Goal: Transaction & Acquisition: Purchase product/service

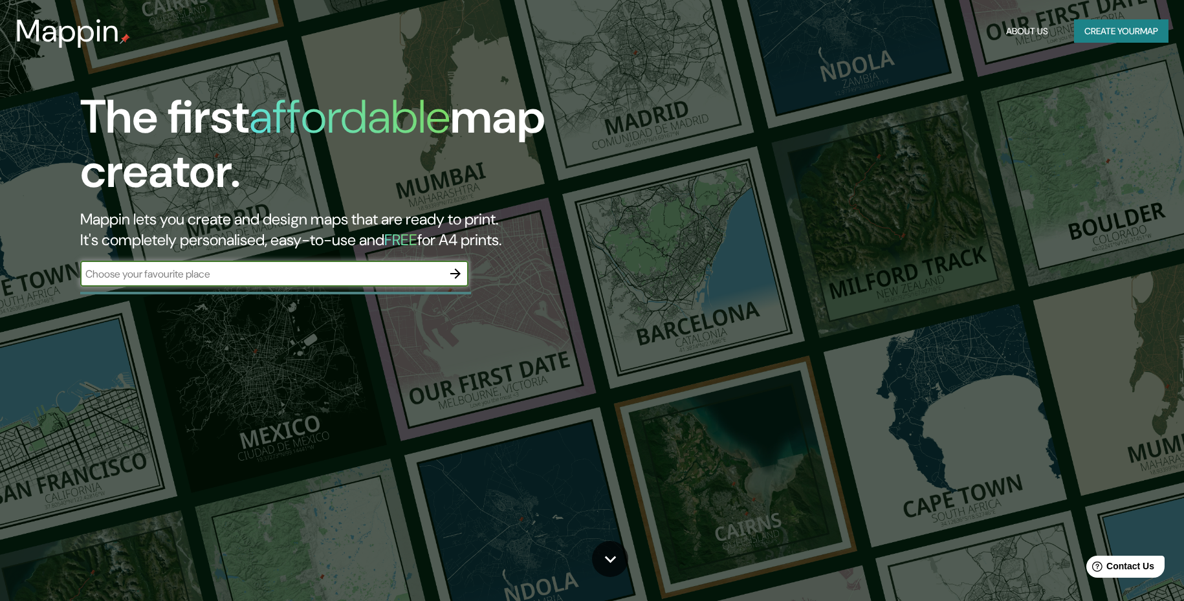
click at [329, 277] on input "text" at bounding box center [261, 274] width 362 height 15
type input "[GEOGRAPHIC_DATA]"
click at [450, 282] on button "button" at bounding box center [455, 274] width 26 height 26
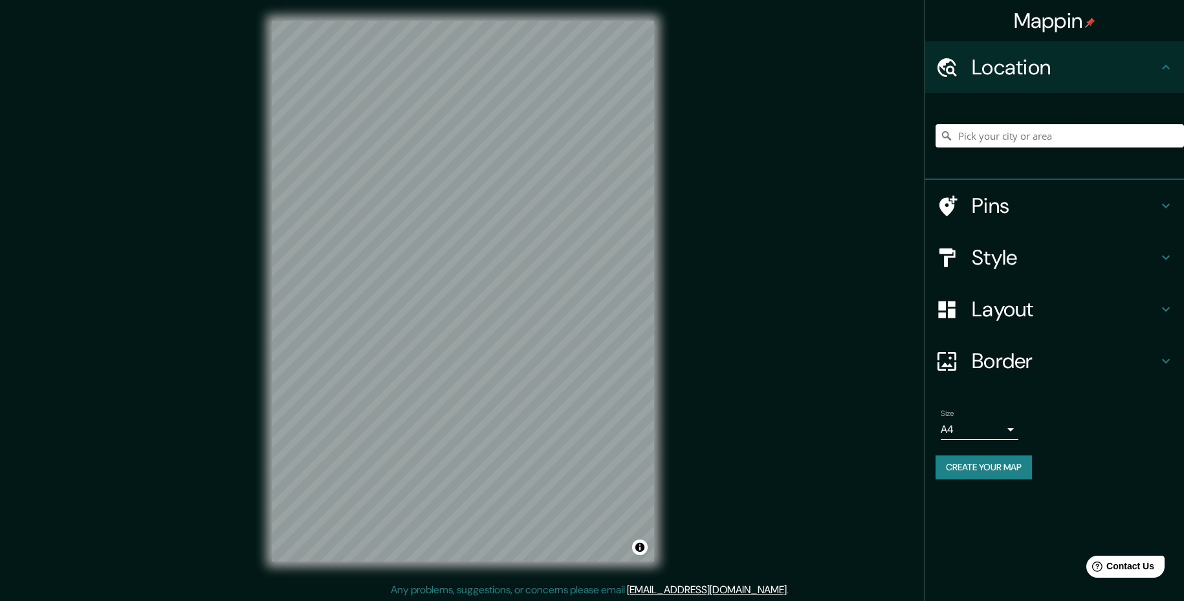
click at [975, 133] on input "Pick your city or area" at bounding box center [1059, 135] width 248 height 23
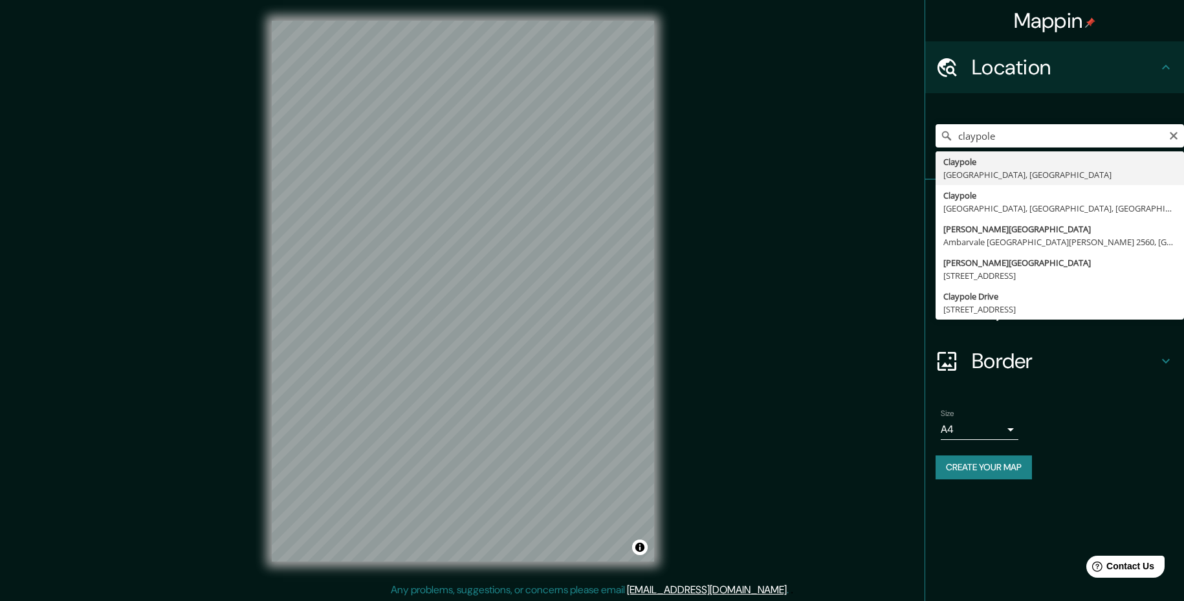
type input "[GEOGRAPHIC_DATA], [GEOGRAPHIC_DATA], [GEOGRAPHIC_DATA]"
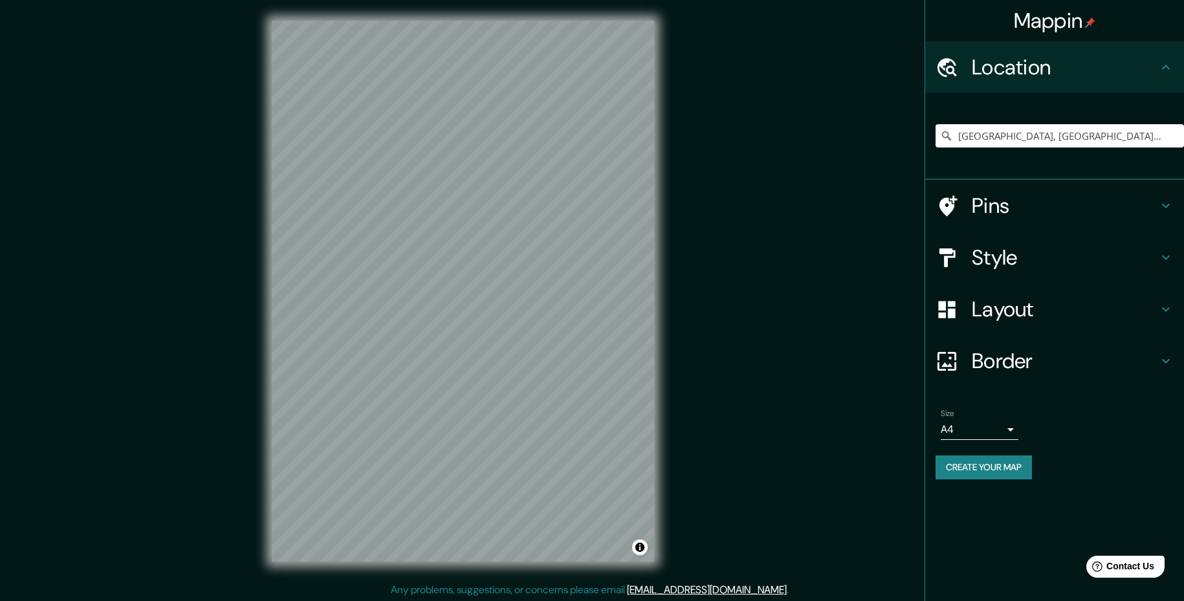
click at [1047, 204] on h4 "Pins" at bounding box center [1065, 206] width 186 height 26
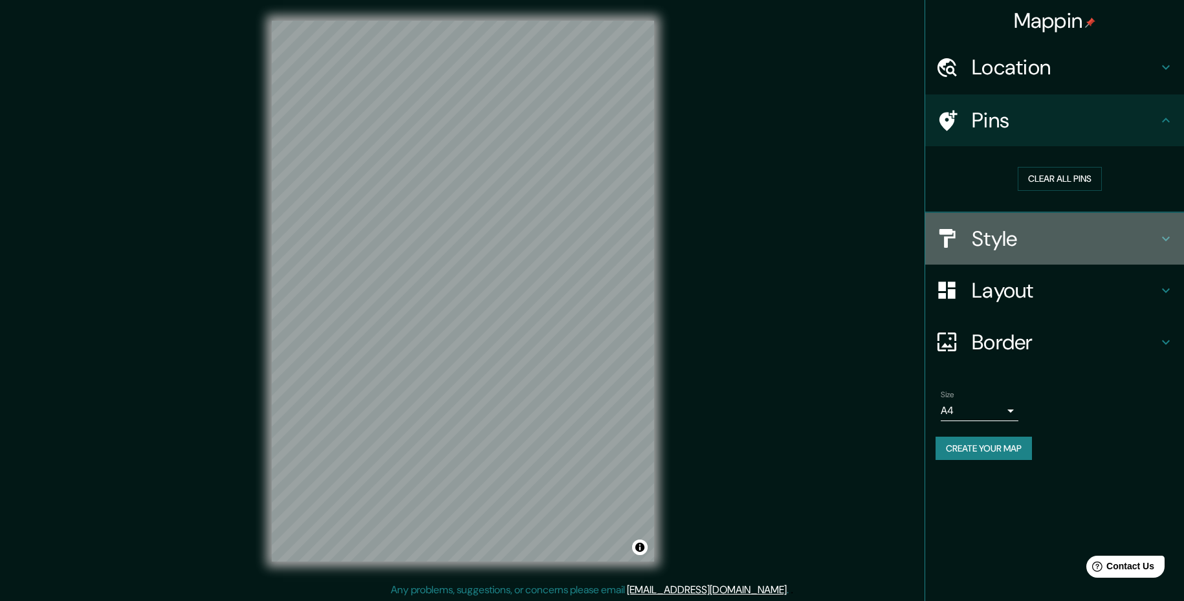
click at [1086, 254] on div "Style" at bounding box center [1054, 239] width 259 height 52
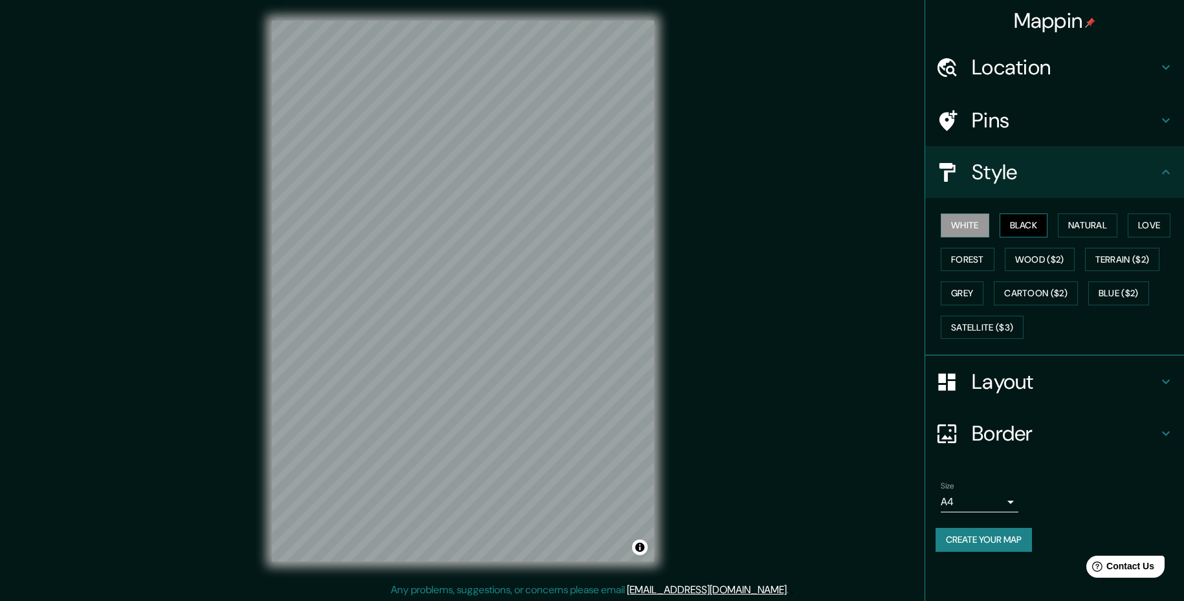
click at [1030, 226] on button "Black" at bounding box center [1023, 225] width 49 height 24
click at [1096, 232] on button "Natural" at bounding box center [1088, 225] width 60 height 24
click at [1146, 217] on button "Love" at bounding box center [1149, 225] width 43 height 24
click at [1105, 222] on button "Natural" at bounding box center [1088, 225] width 60 height 24
click at [967, 264] on button "Forest" at bounding box center [968, 260] width 54 height 24
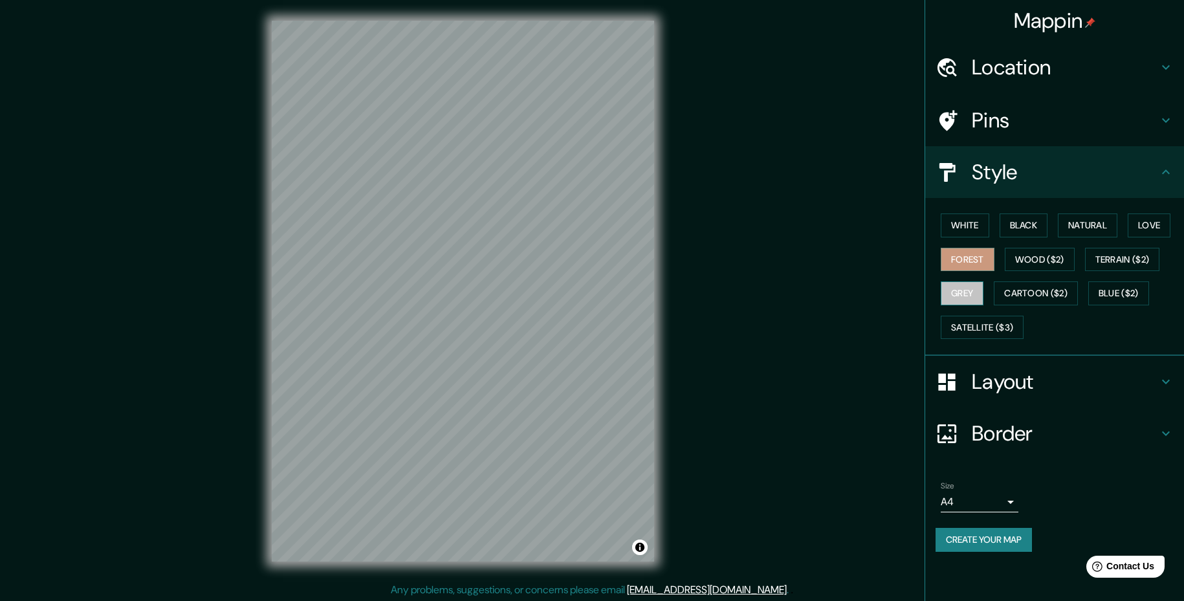
click at [960, 298] on button "Grey" at bounding box center [962, 293] width 43 height 24
click at [1045, 261] on button "Wood ($2)" at bounding box center [1040, 260] width 70 height 24
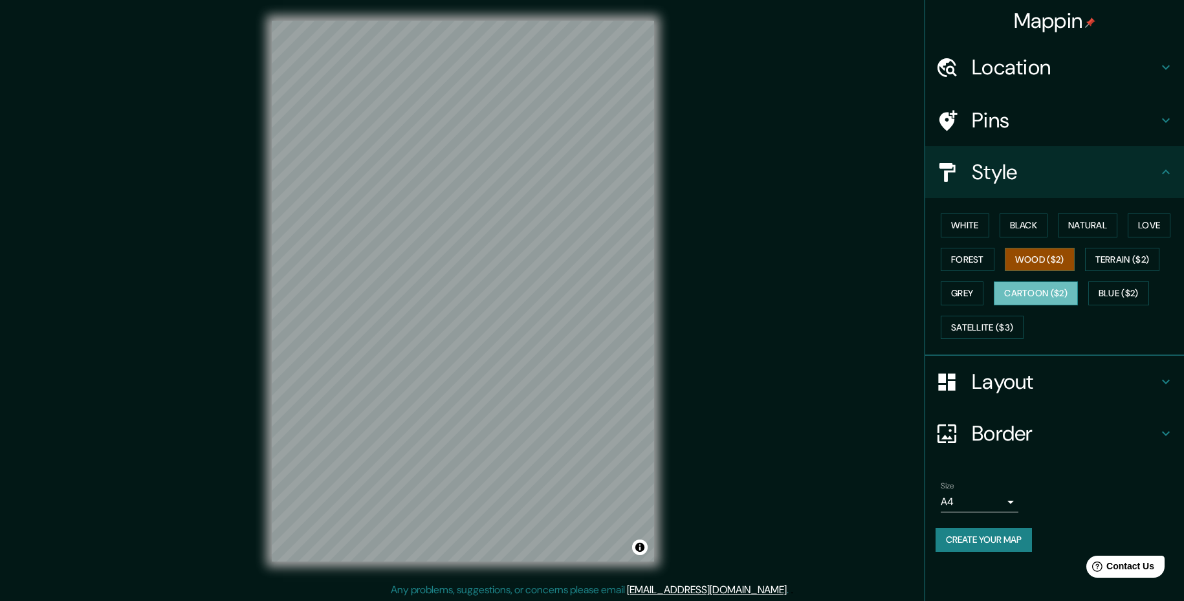
click at [1044, 299] on button "Cartoon ($2)" at bounding box center [1036, 293] width 84 height 24
click at [1087, 222] on button "Natural" at bounding box center [1088, 225] width 60 height 24
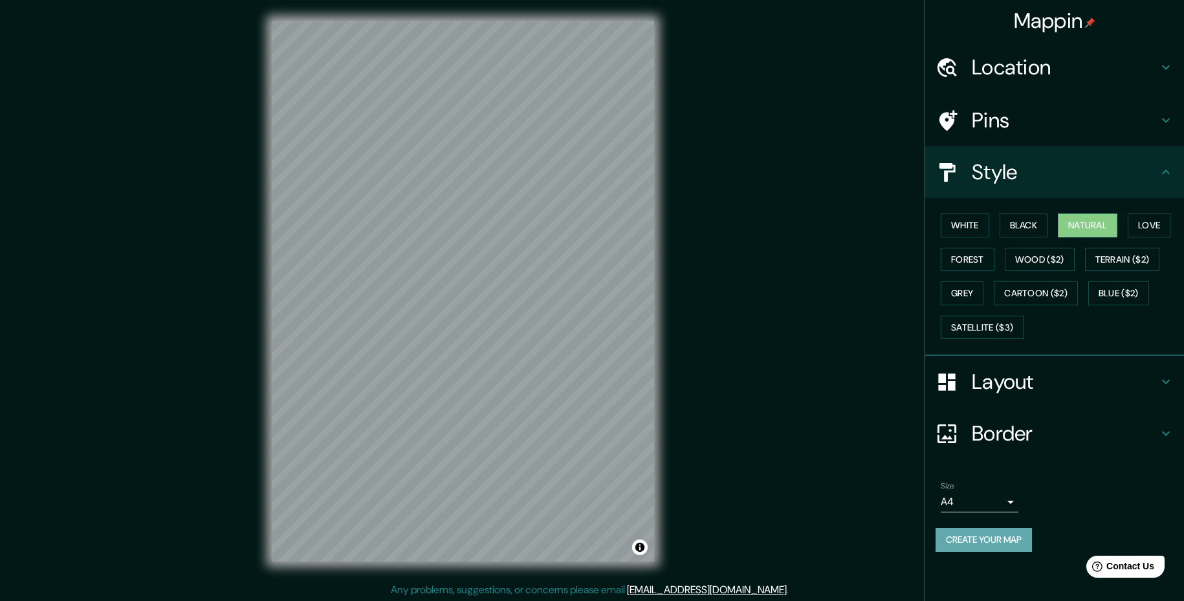
click at [991, 534] on button "Create your map" at bounding box center [983, 540] width 96 height 24
click at [1120, 285] on button "Blue ($2)" at bounding box center [1118, 293] width 61 height 24
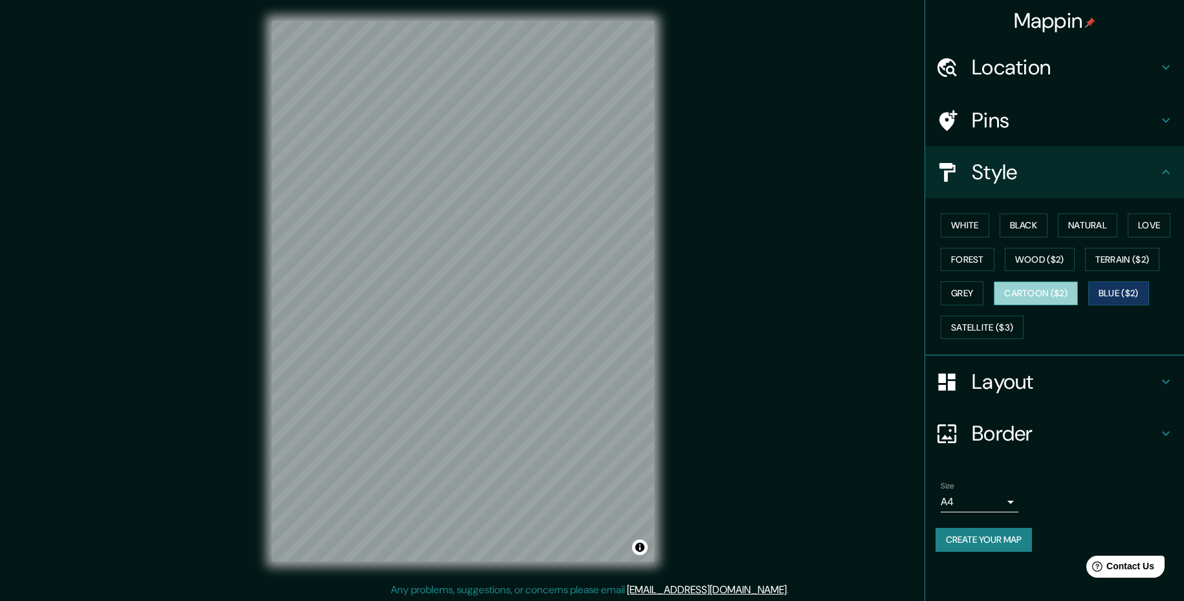
click at [1034, 290] on button "Cartoon ($2)" at bounding box center [1036, 293] width 84 height 24
click at [961, 333] on button "Satellite ($3)" at bounding box center [982, 328] width 83 height 24
click at [1001, 544] on button "Create your map" at bounding box center [983, 540] width 96 height 24
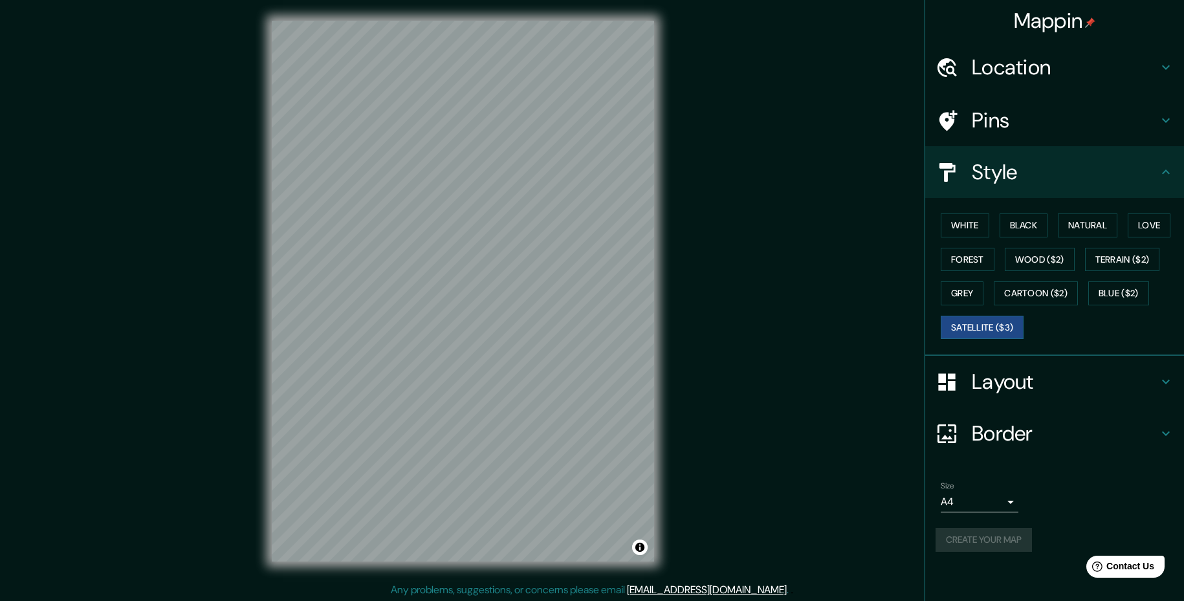
click at [995, 504] on body "Mappin Location [GEOGRAPHIC_DATA], [GEOGRAPHIC_DATA], [GEOGRAPHIC_DATA] Pins St…" at bounding box center [592, 300] width 1184 height 601
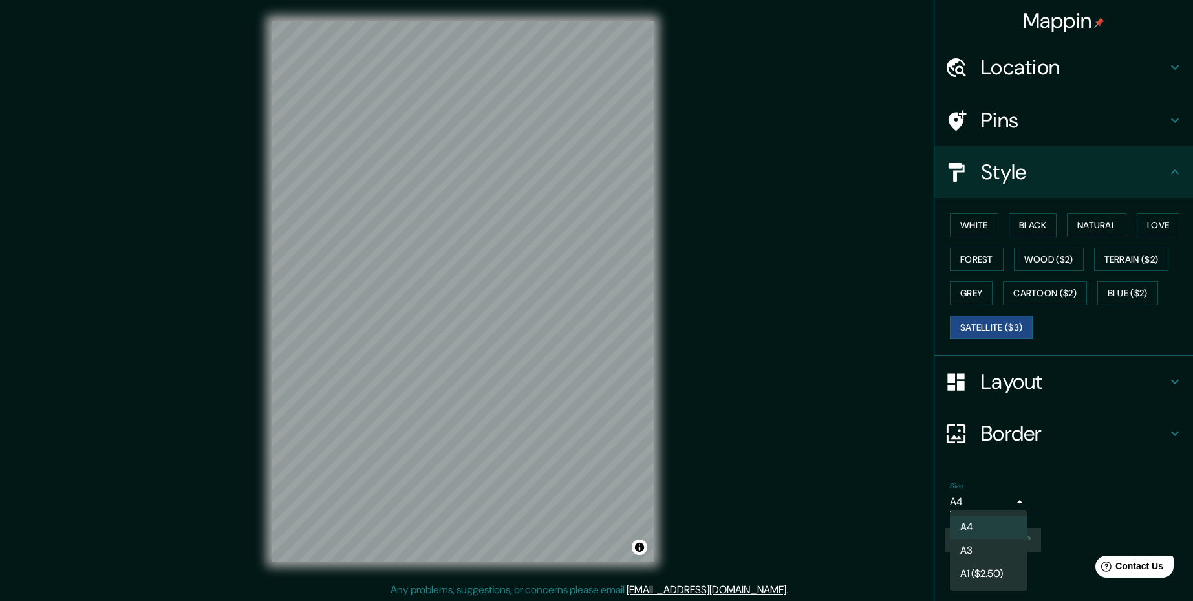
click at [978, 547] on li "A3" at bounding box center [989, 550] width 78 height 23
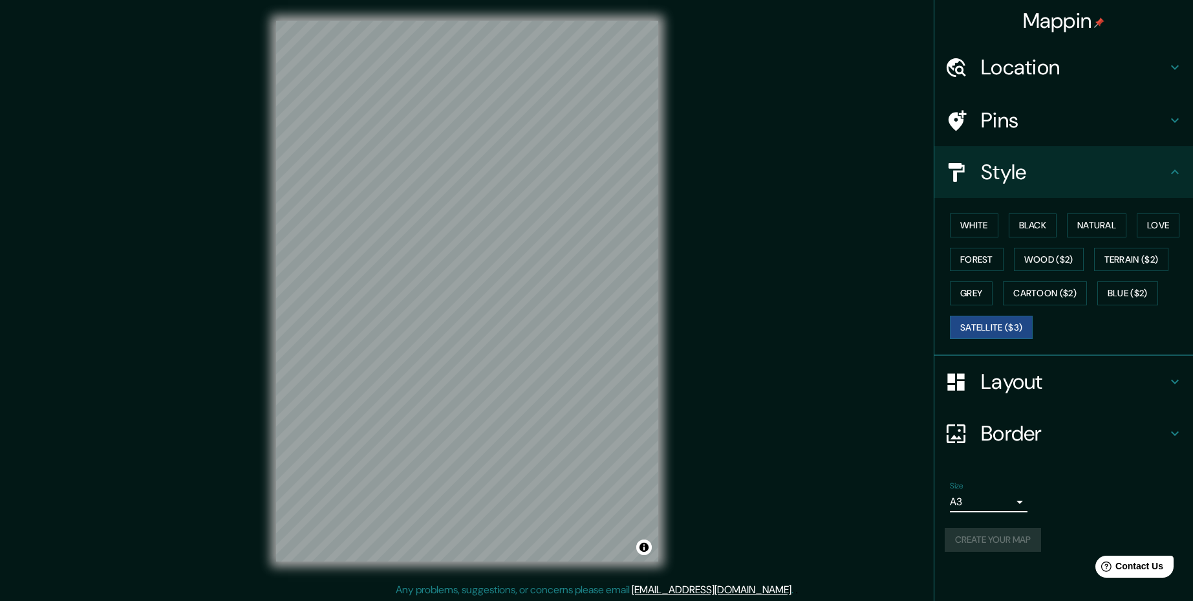
click at [966, 504] on body "Mappin Location [GEOGRAPHIC_DATA], [GEOGRAPHIC_DATA], [GEOGRAPHIC_DATA] Pins St…" at bounding box center [596, 300] width 1193 height 601
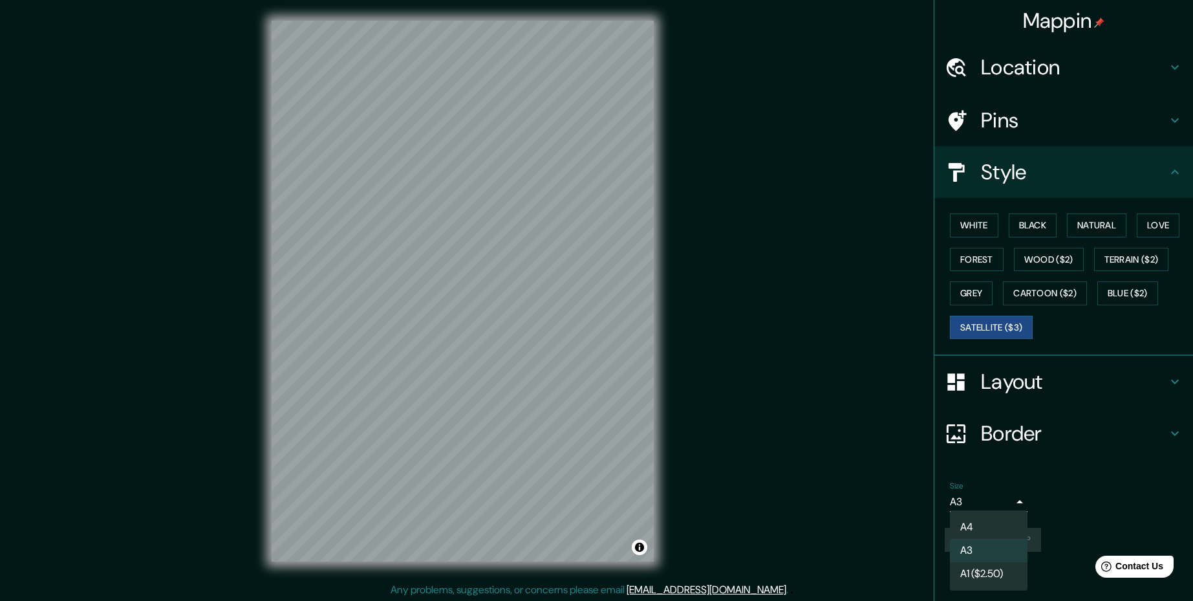
click at [969, 525] on li "A4" at bounding box center [989, 527] width 78 height 23
type input "single"
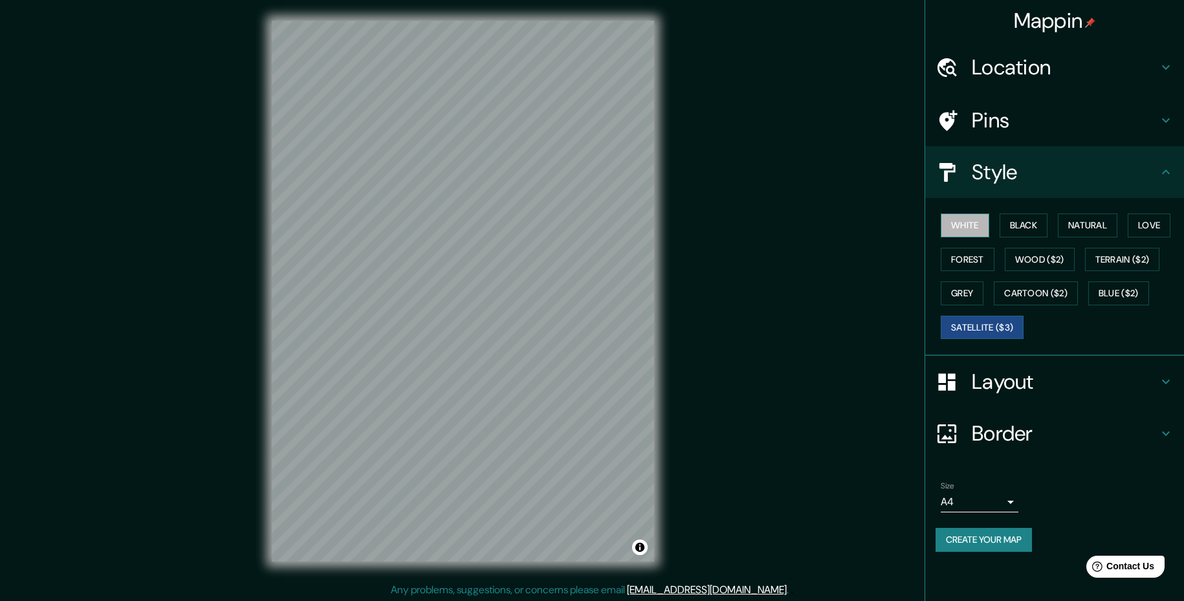
click at [960, 232] on button "White" at bounding box center [965, 225] width 49 height 24
click at [1067, 226] on button "Natural" at bounding box center [1088, 225] width 60 height 24
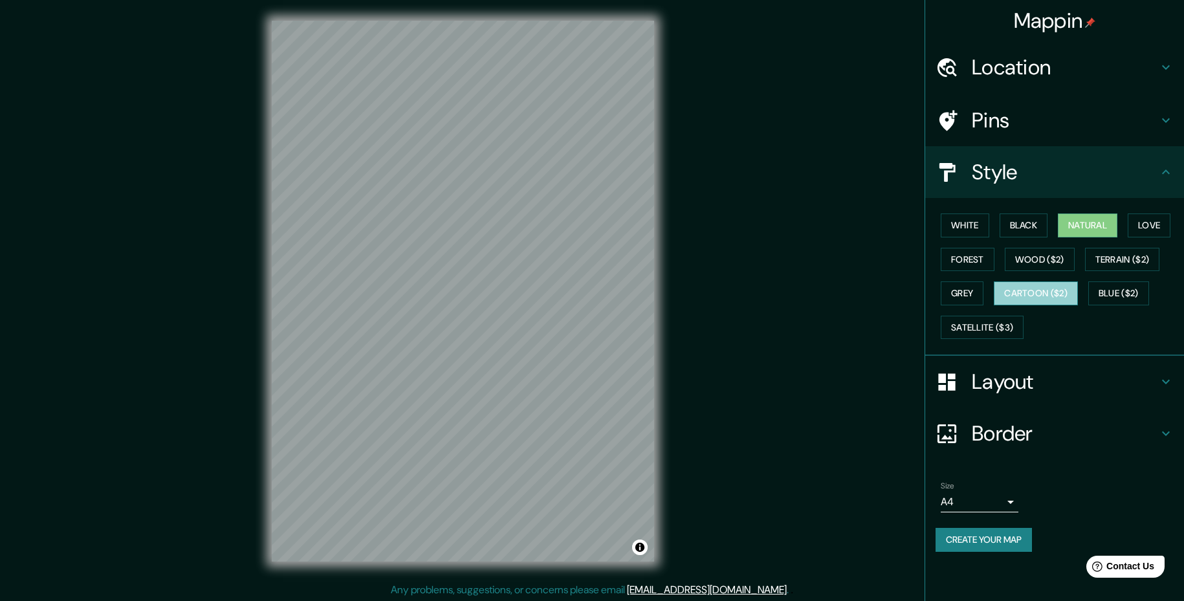
click at [1060, 287] on button "Cartoon ($2)" at bounding box center [1036, 293] width 84 height 24
click at [1093, 292] on button "Blue ($2)" at bounding box center [1118, 293] width 61 height 24
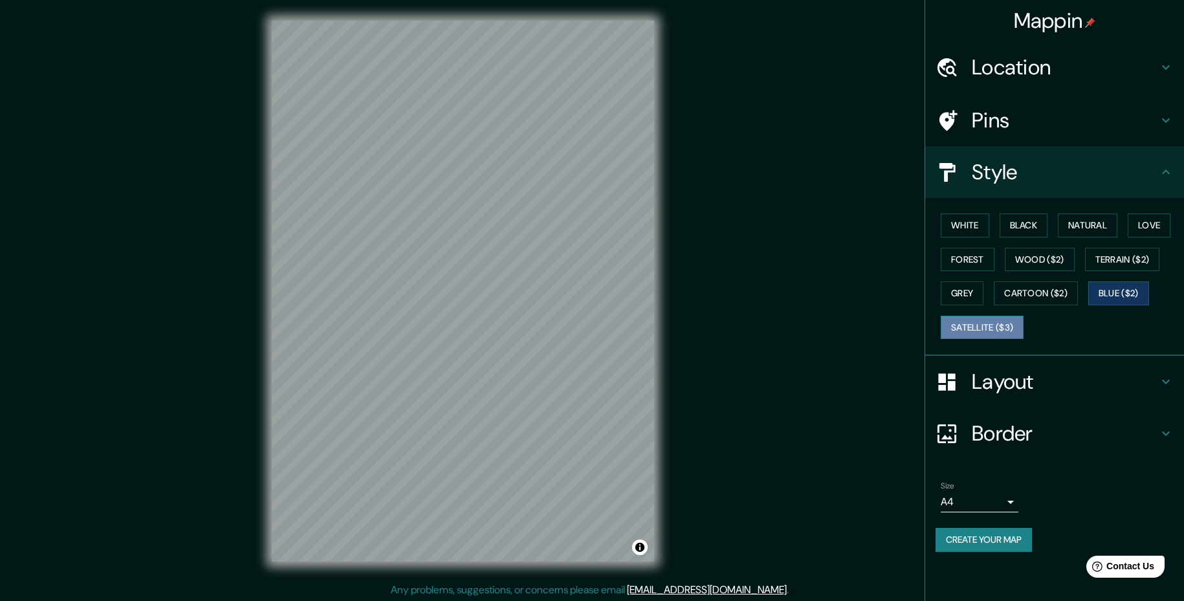
click at [988, 323] on button "Satellite ($3)" at bounding box center [982, 328] width 83 height 24
click at [1093, 226] on button "Natural" at bounding box center [1088, 225] width 60 height 24
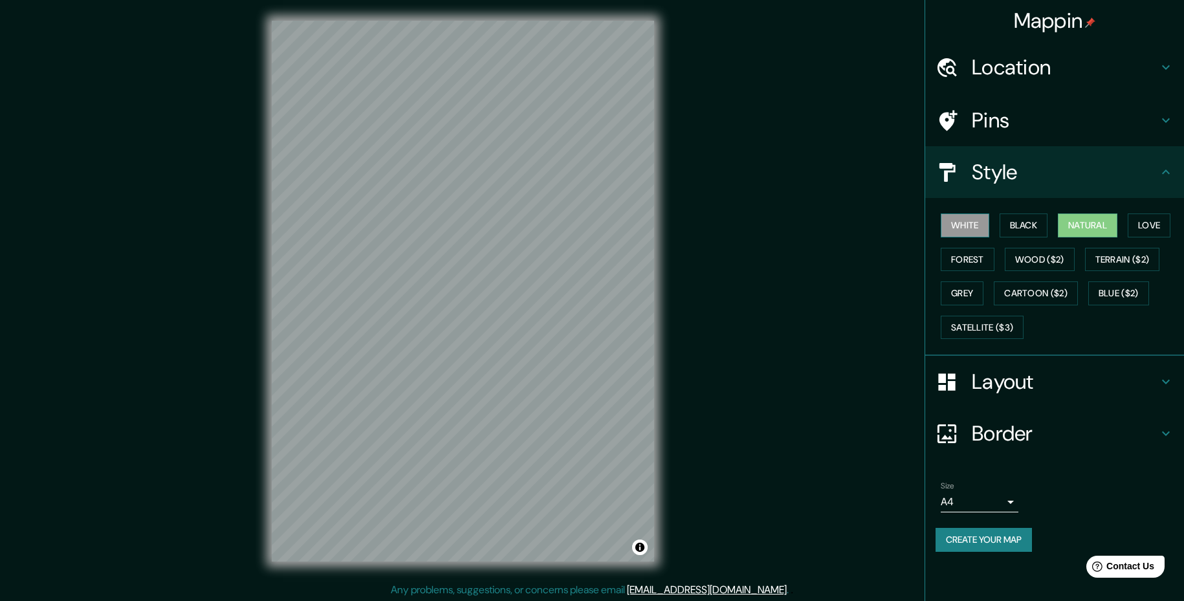
click at [970, 233] on button "White" at bounding box center [965, 225] width 49 height 24
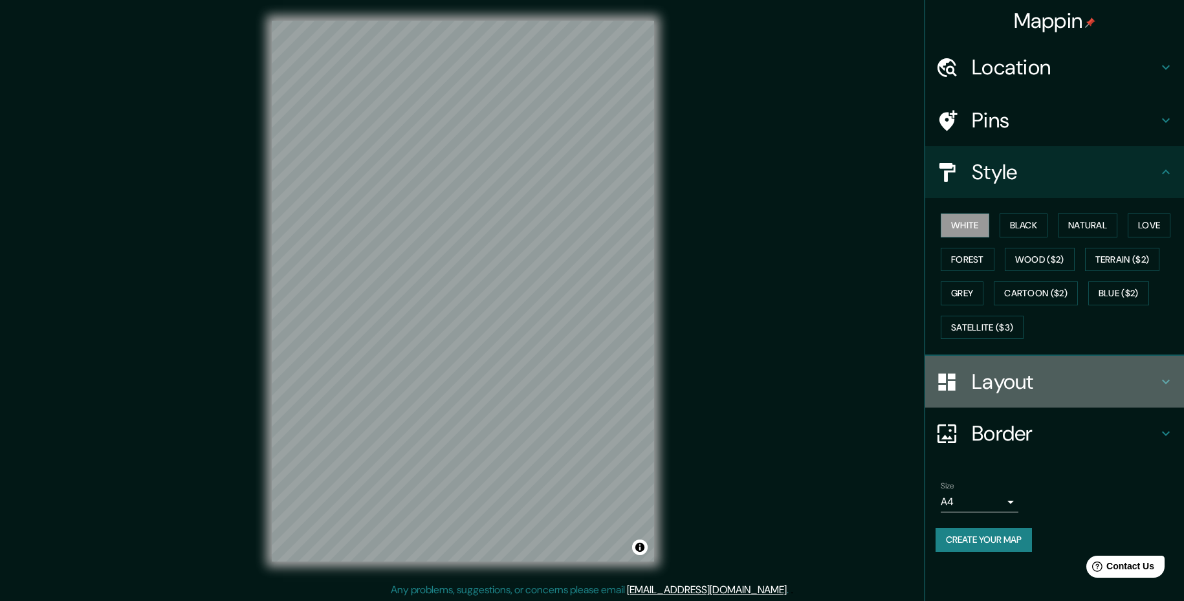
click at [1001, 383] on h4 "Layout" at bounding box center [1065, 382] width 186 height 26
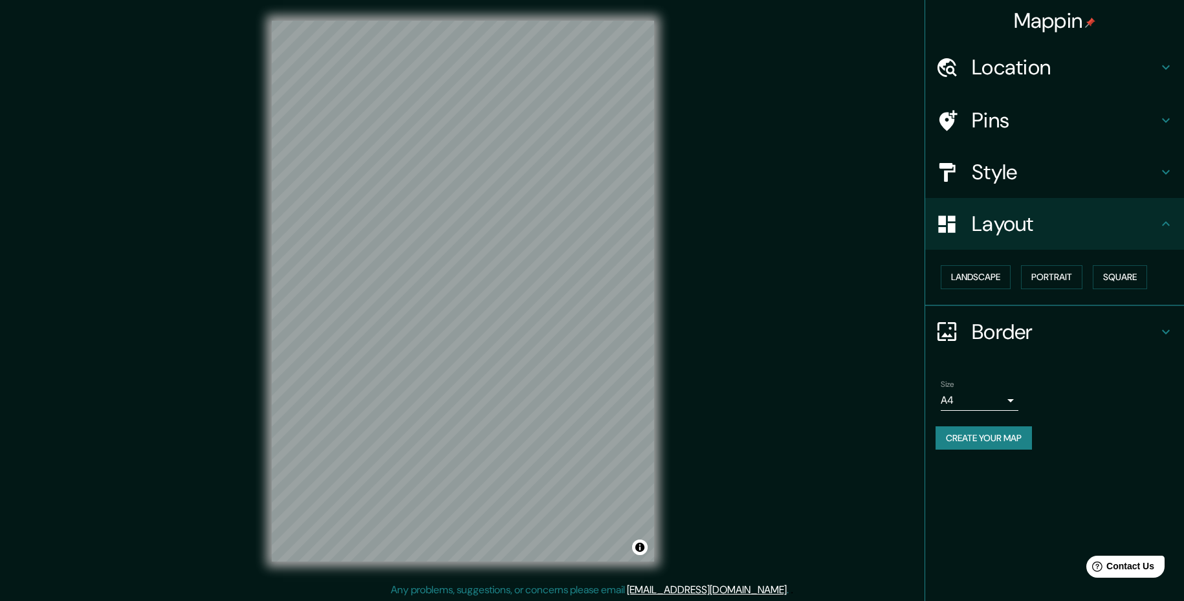
click at [999, 339] on h4 "Border" at bounding box center [1065, 332] width 186 height 26
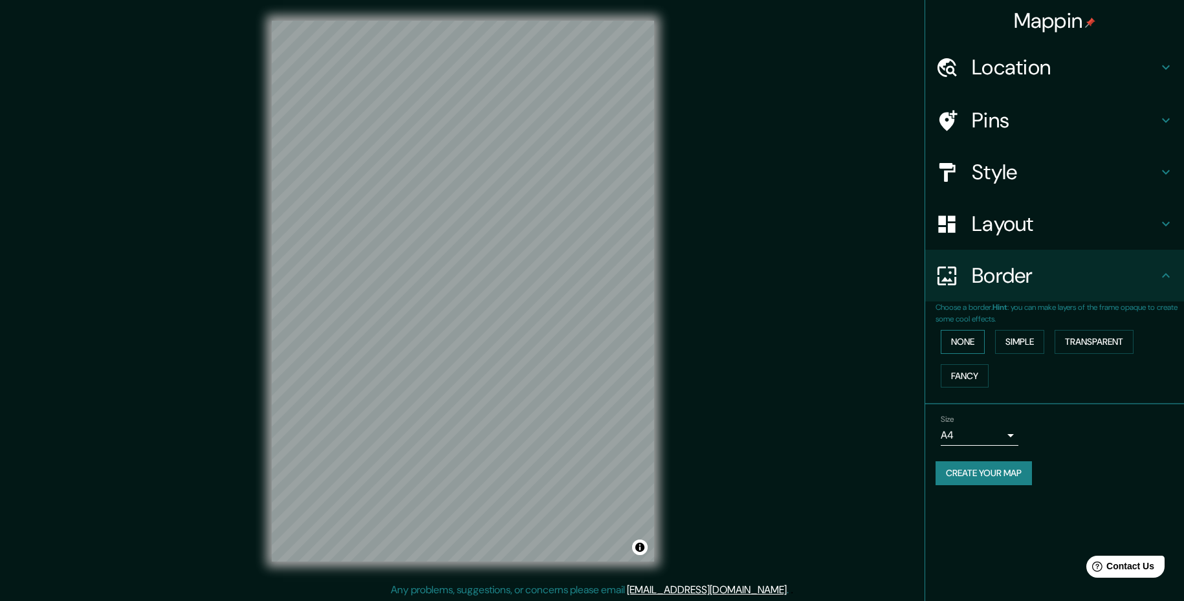
click at [968, 342] on button "None" at bounding box center [963, 342] width 44 height 24
click at [1018, 344] on button "Simple" at bounding box center [1019, 342] width 49 height 24
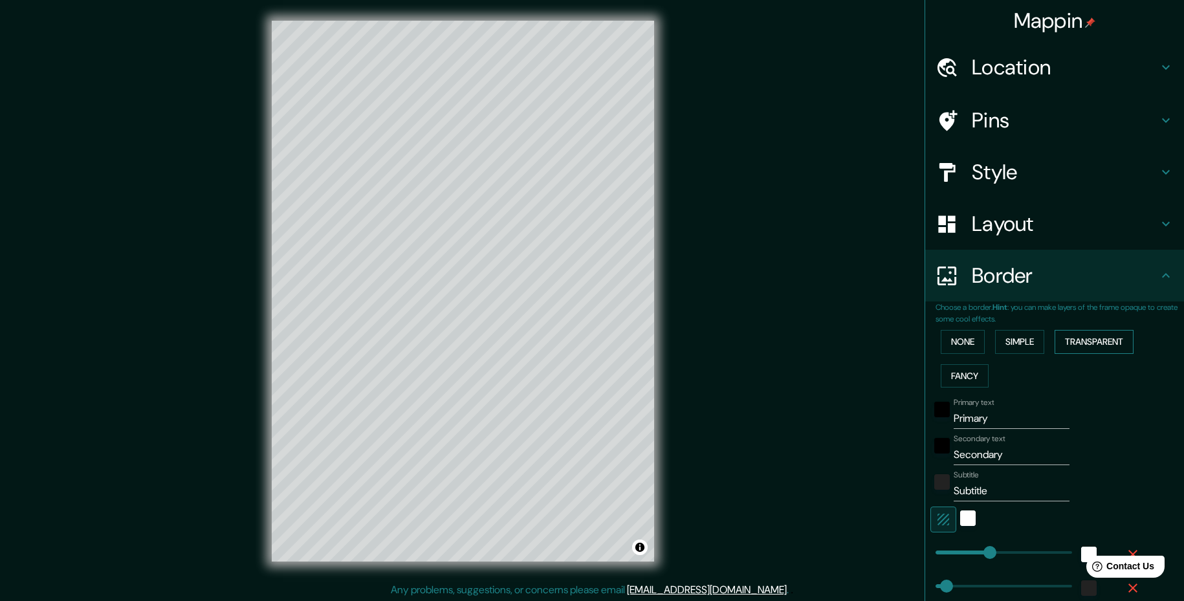
click at [1082, 348] on button "Transparent" at bounding box center [1093, 342] width 79 height 24
click at [950, 371] on button "Fancy" at bounding box center [965, 376] width 48 height 24
click at [959, 342] on button "None" at bounding box center [963, 342] width 44 height 24
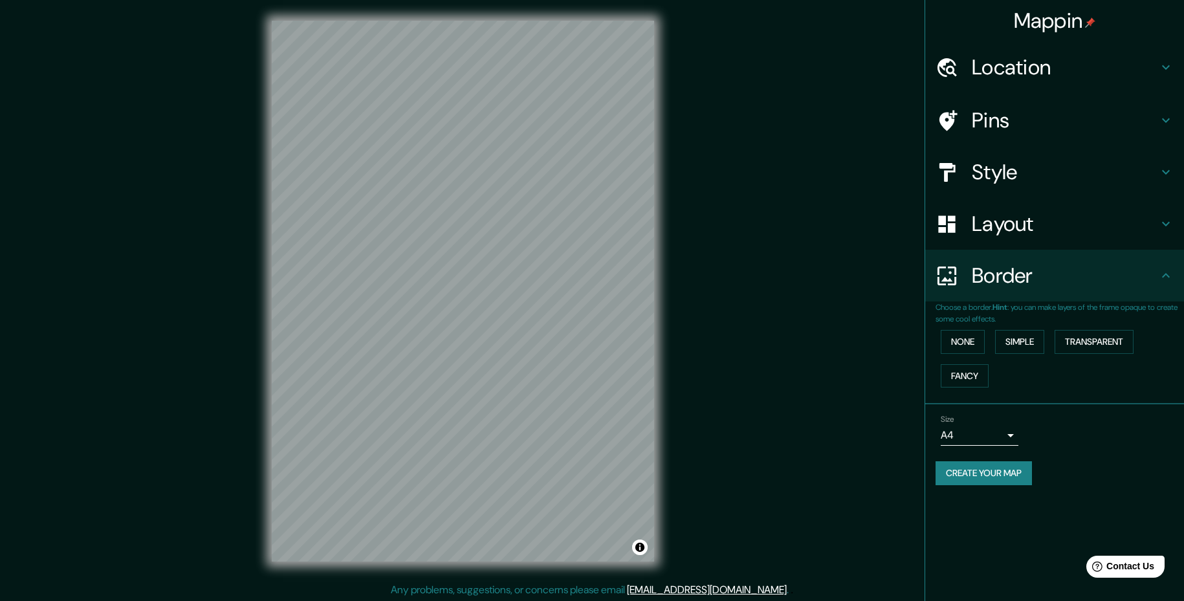
click at [1032, 239] on div "Layout" at bounding box center [1054, 224] width 259 height 52
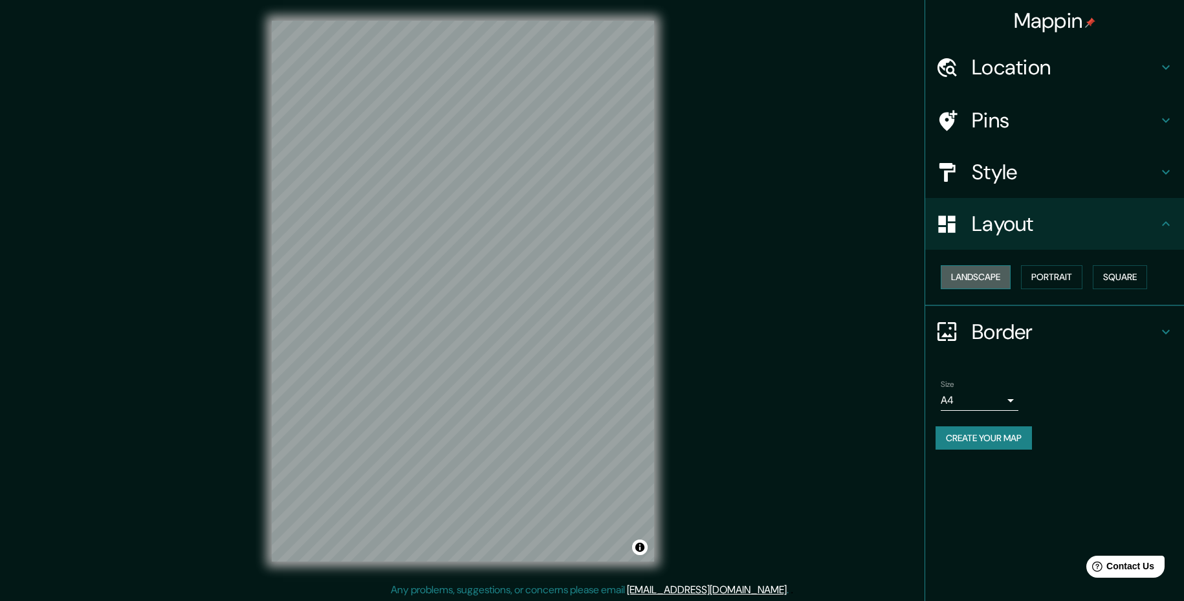
click at [1003, 279] on button "Landscape" at bounding box center [976, 277] width 70 height 24
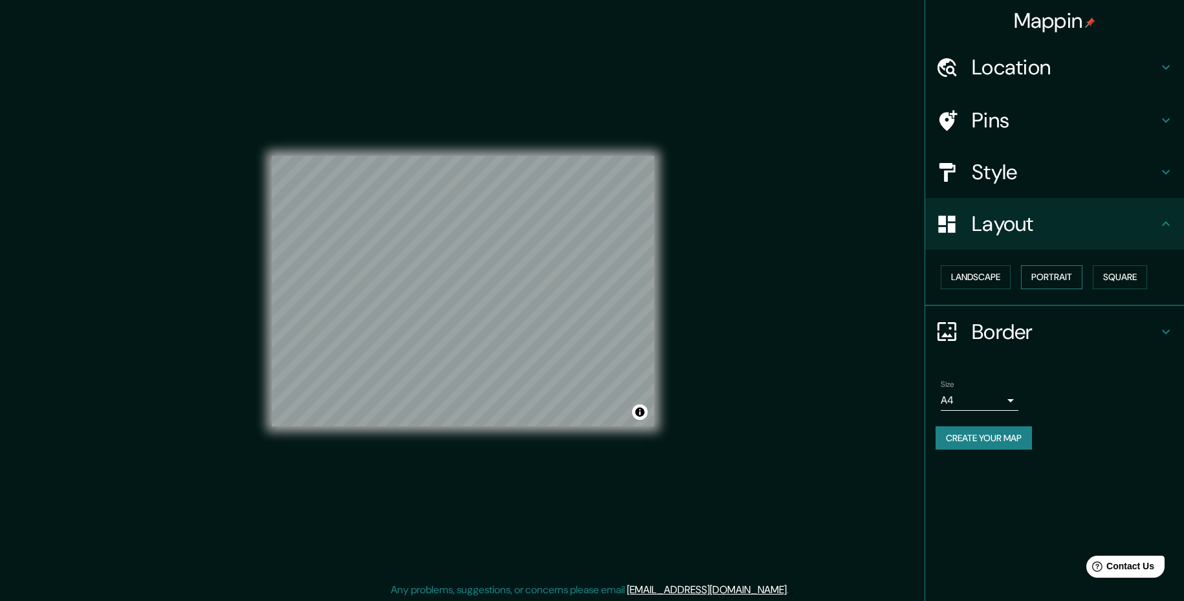
click at [1040, 279] on button "Portrait" at bounding box center [1051, 277] width 61 height 24
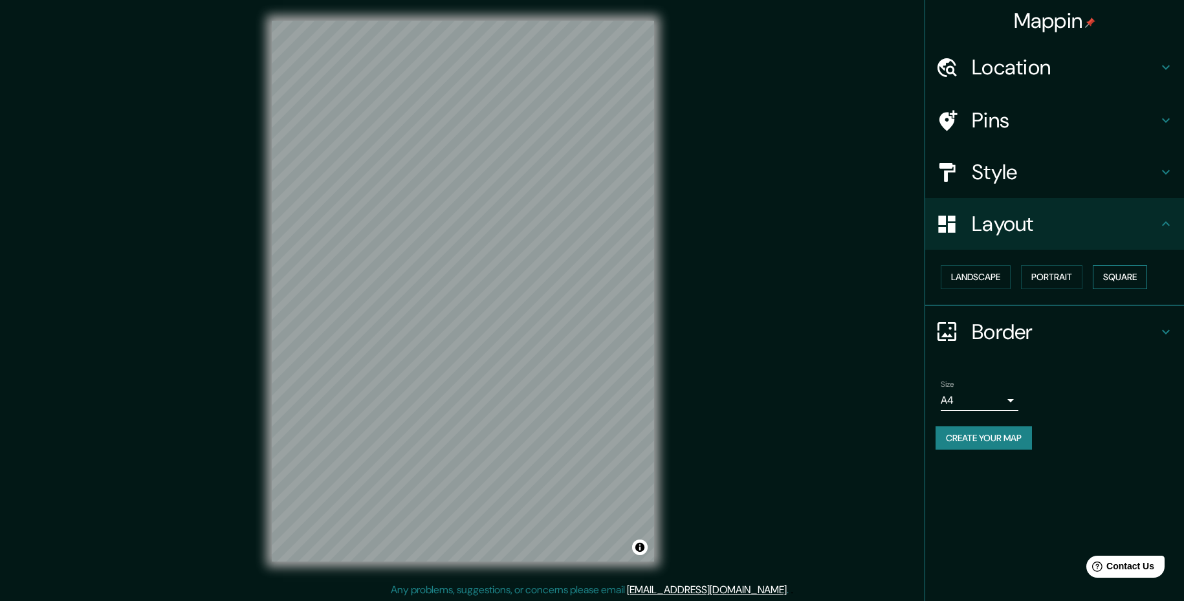
click at [1102, 288] on button "Square" at bounding box center [1120, 277] width 54 height 24
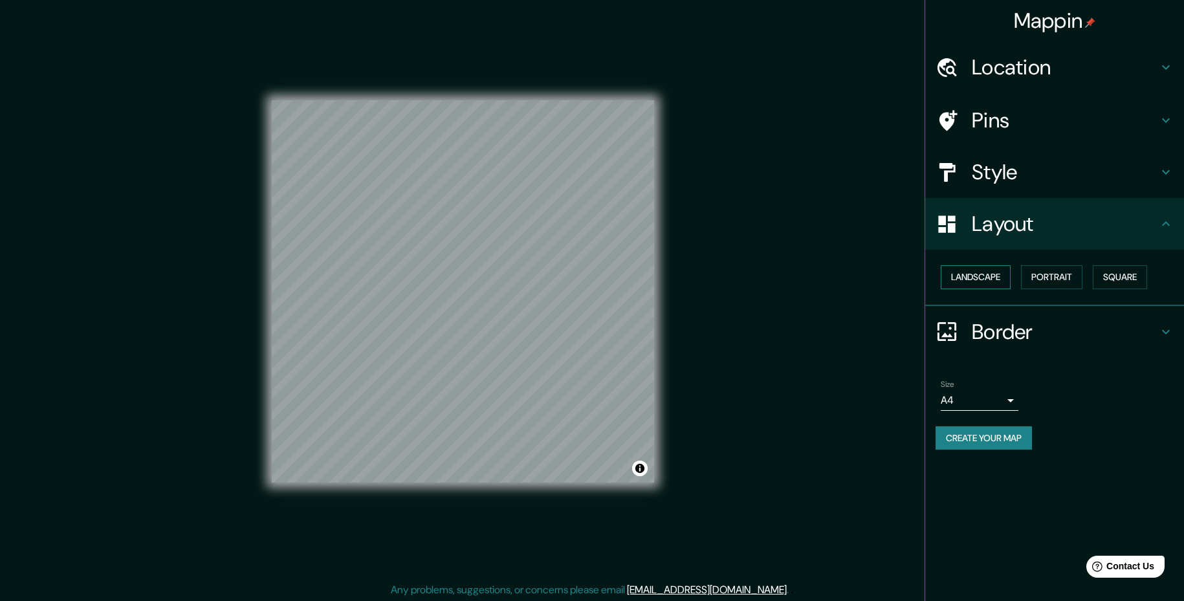
click at [974, 283] on button "Landscape" at bounding box center [976, 277] width 70 height 24
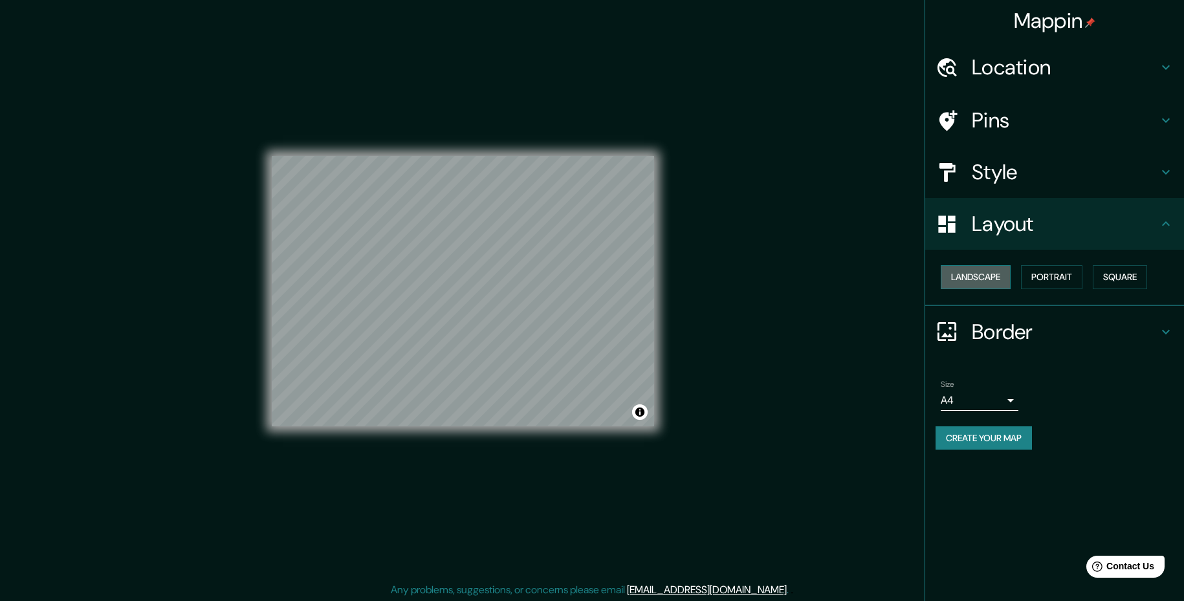
click at [973, 279] on button "Landscape" at bounding box center [976, 277] width 70 height 24
click at [1054, 271] on button "Portrait" at bounding box center [1051, 277] width 61 height 24
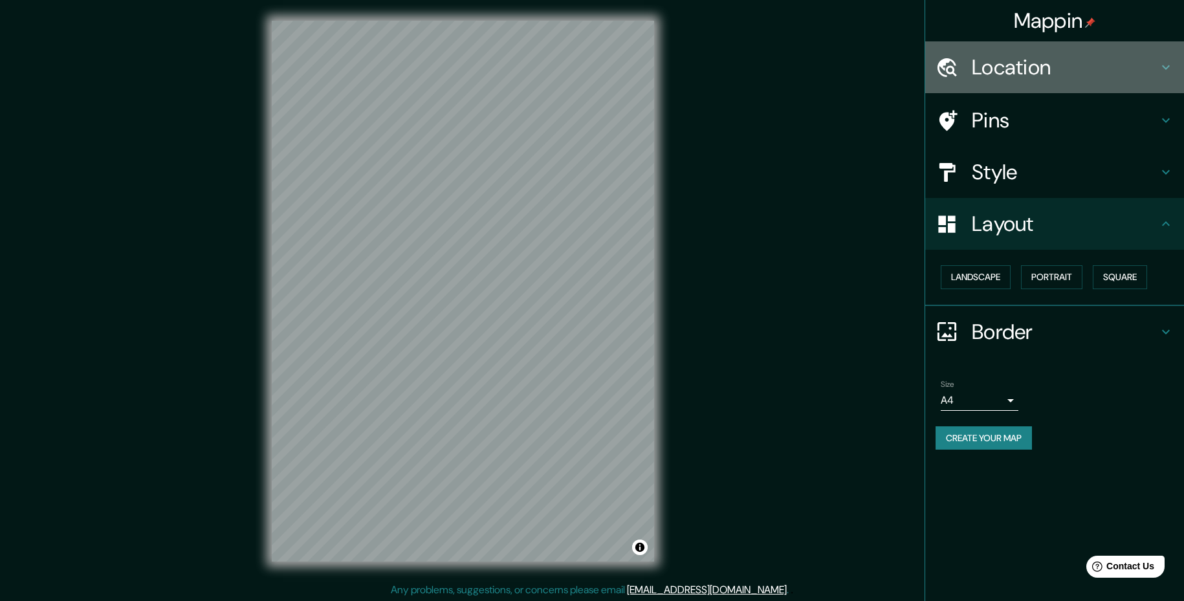
click at [1030, 82] on div "Location" at bounding box center [1054, 67] width 259 height 52
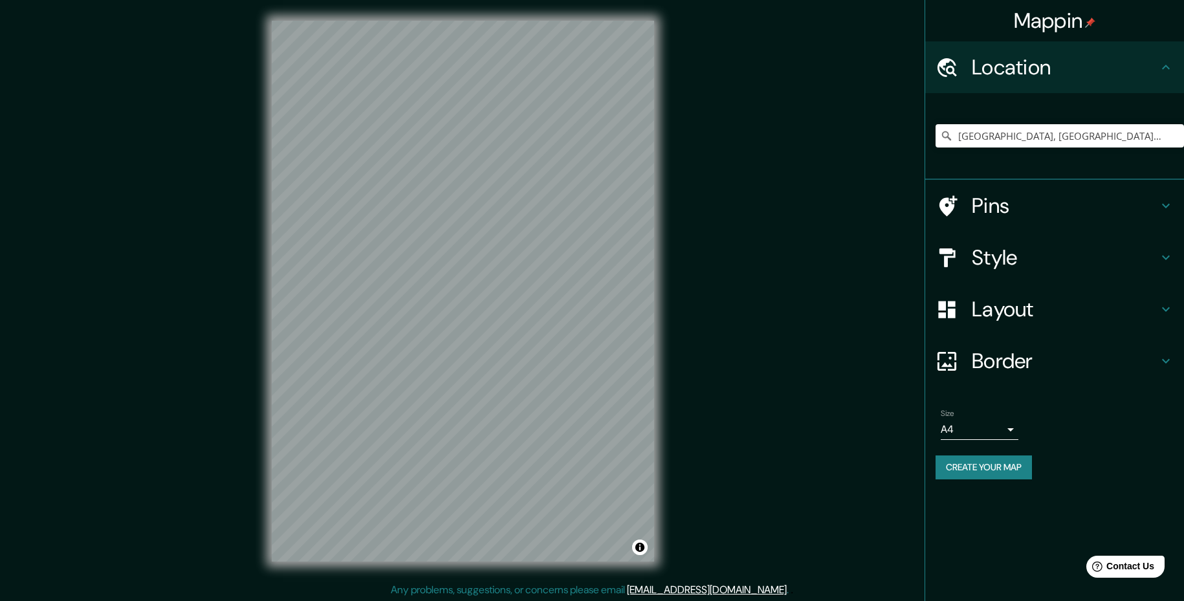
click at [1002, 212] on h4 "Pins" at bounding box center [1065, 206] width 186 height 26
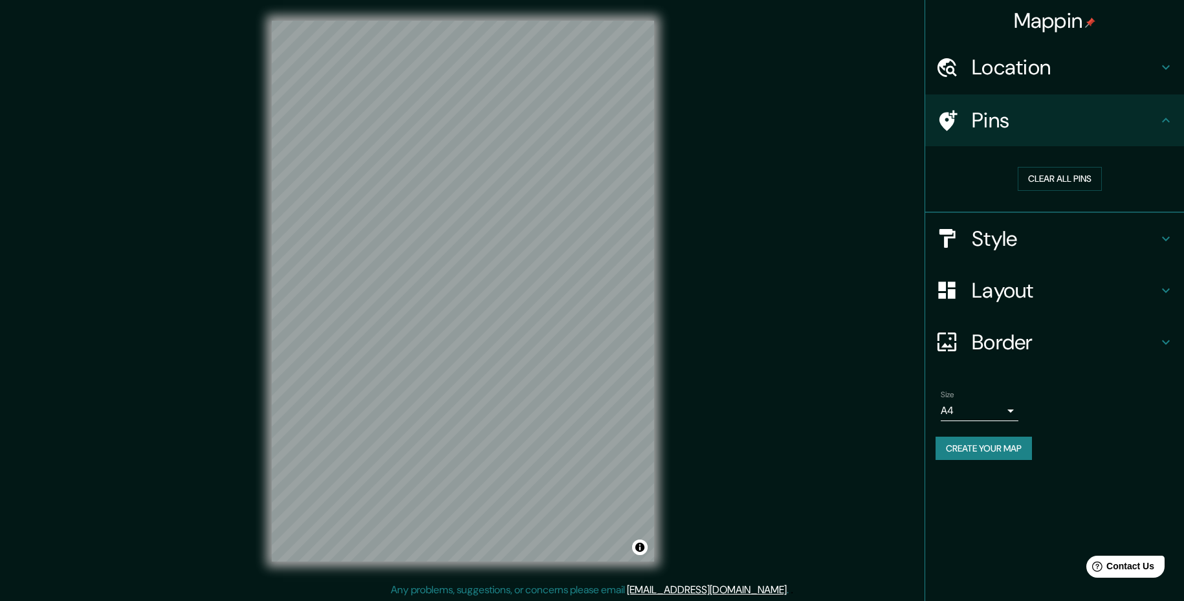
click at [996, 250] on h4 "Style" at bounding box center [1065, 239] width 186 height 26
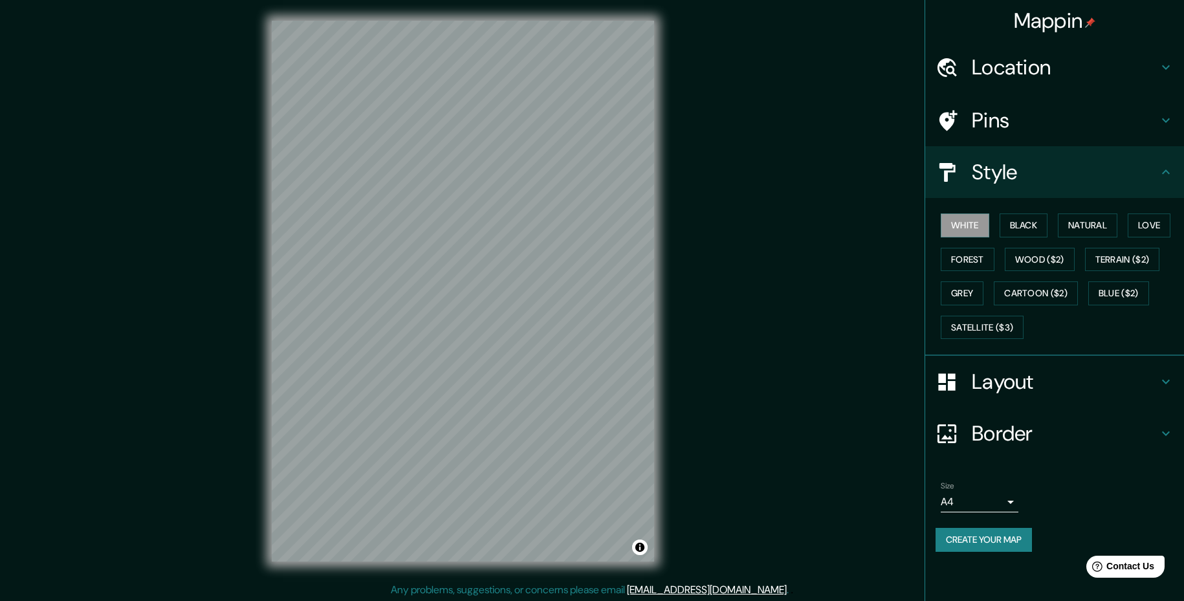
scroll to position [2, 0]
